Goal: Task Accomplishment & Management: Use online tool/utility

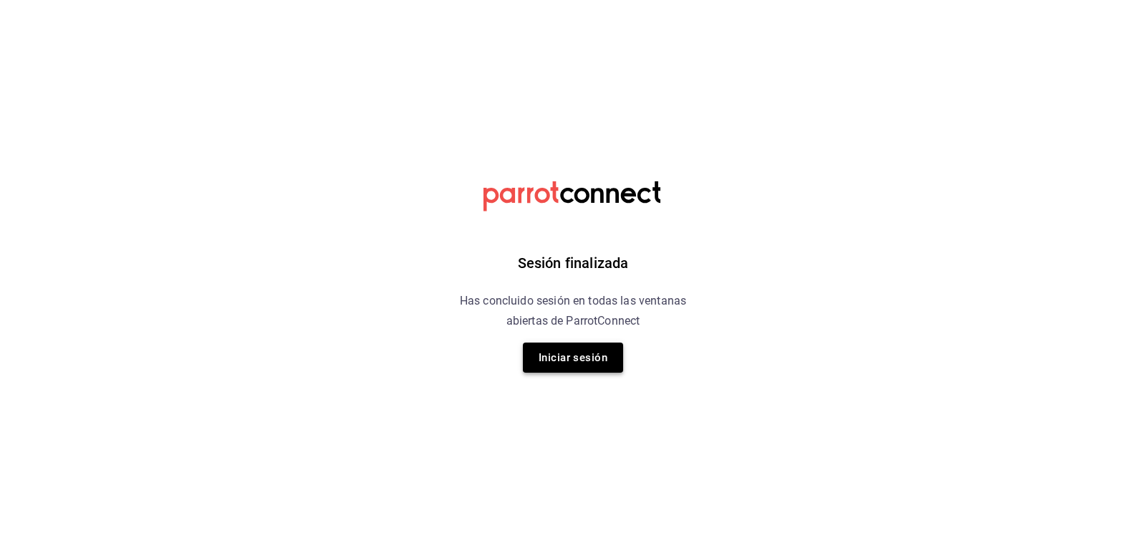
click at [573, 354] on button "Iniciar sesión" at bounding box center [573, 357] width 100 height 30
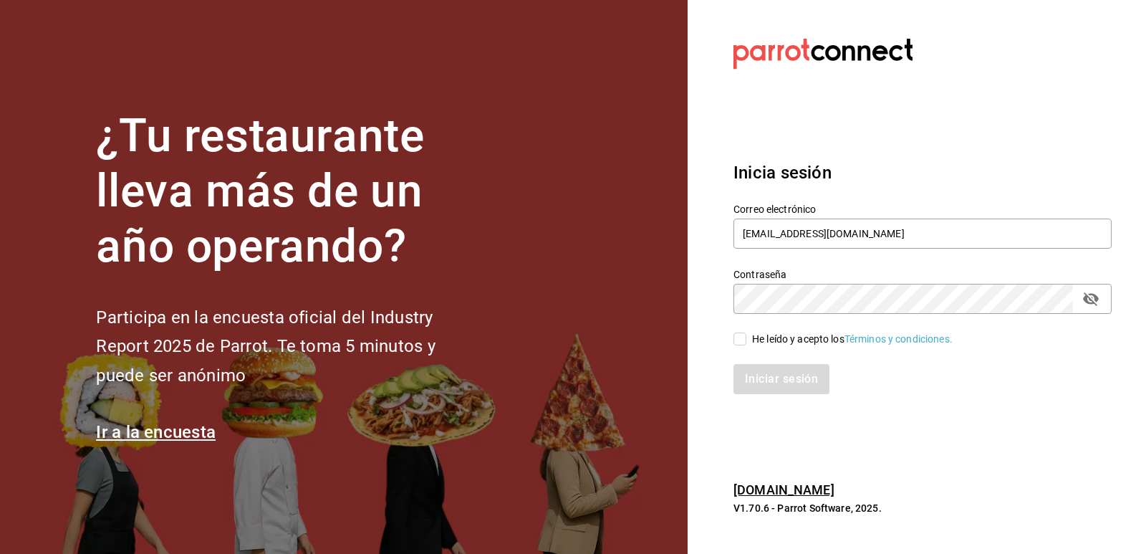
click at [739, 336] on input "He leído y acepto los Términos y condiciones." at bounding box center [739, 338] width 13 height 13
checkbox input "true"
click at [764, 372] on button "Iniciar sesión" at bounding box center [781, 379] width 97 height 30
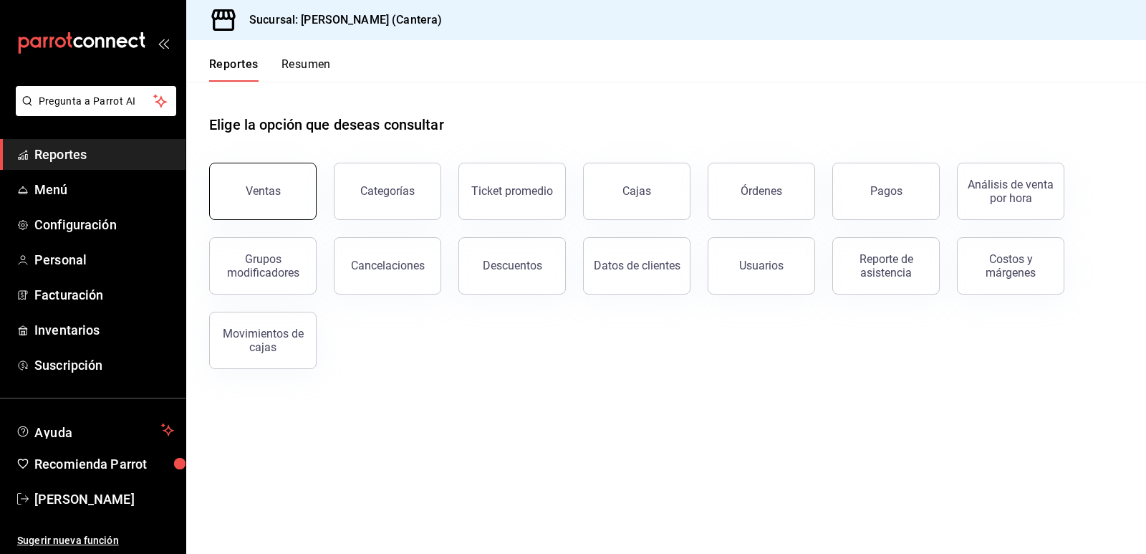
click at [258, 191] on div "Ventas" at bounding box center [263, 191] width 35 height 14
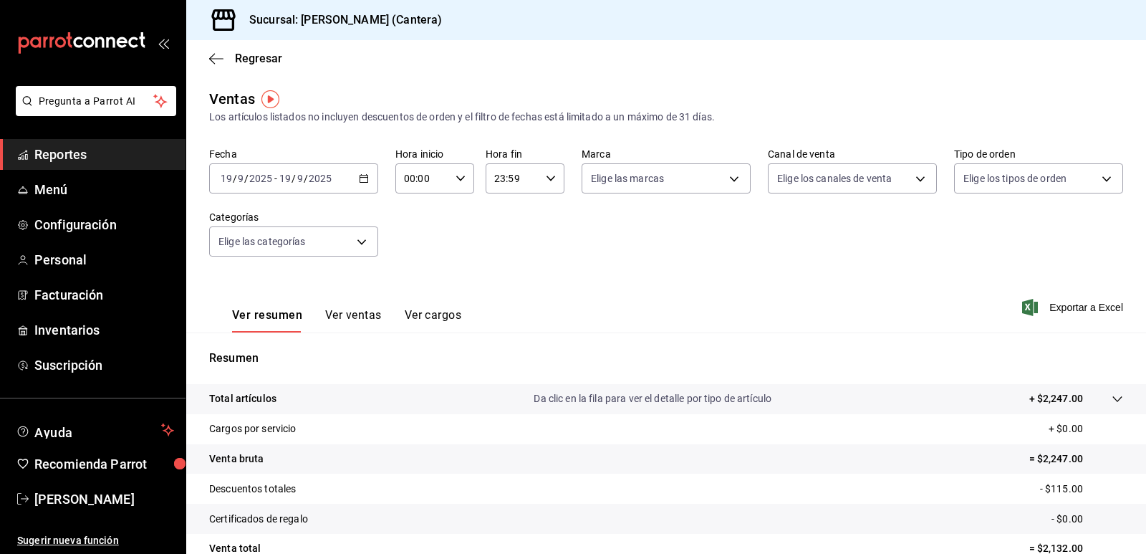
click at [286, 170] on div "[DATE] [DATE] - [DATE] [DATE]" at bounding box center [293, 178] width 169 height 30
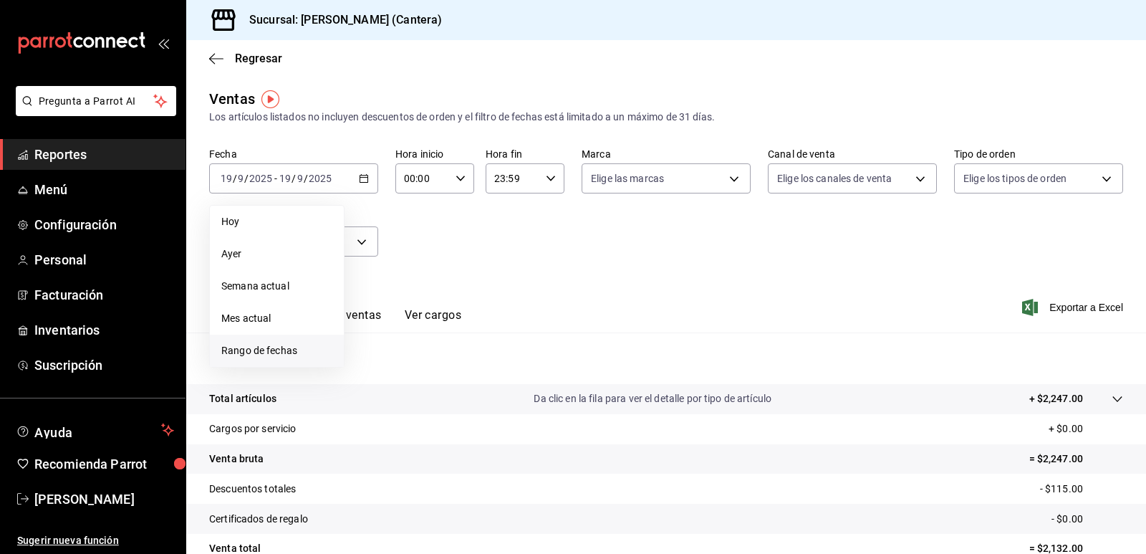
click at [271, 350] on span "Rango de fechas" at bounding box center [276, 350] width 111 height 15
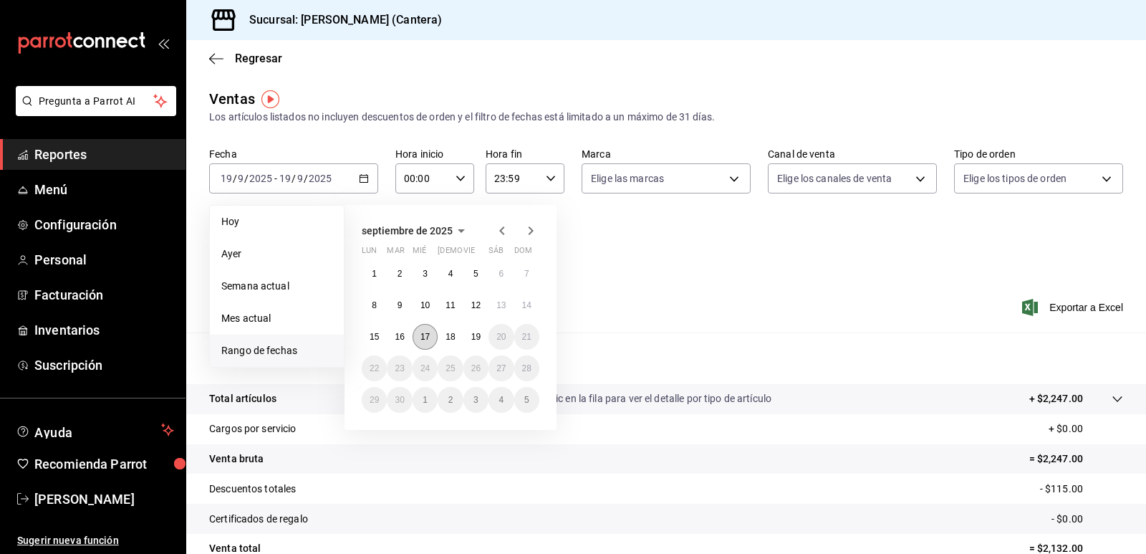
click at [425, 337] on abbr "17" at bounding box center [424, 337] width 9 height 10
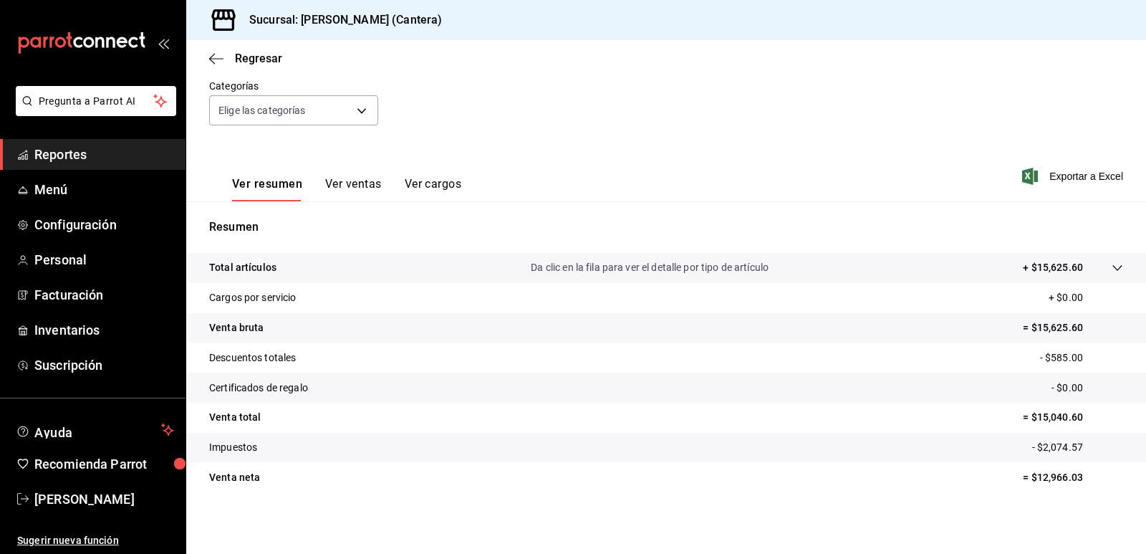
scroll to position [132, 0]
